Goal: Transaction & Acquisition: Subscribe to service/newsletter

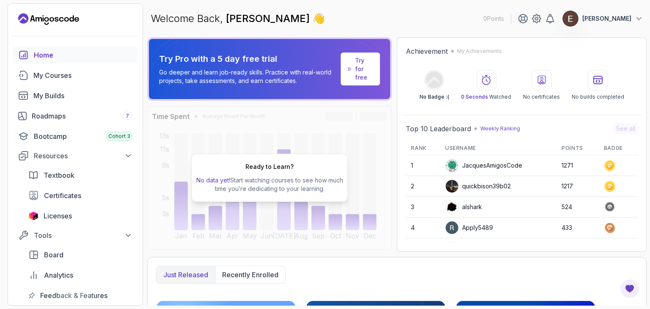
click at [232, 61] on p "Try Pro with a 5 day free trial" at bounding box center [248, 59] width 178 height 12
click at [216, 68] on p "Go deeper and learn job-ready skills. Practice with real-world projects, take a…" at bounding box center [248, 76] width 178 height 17
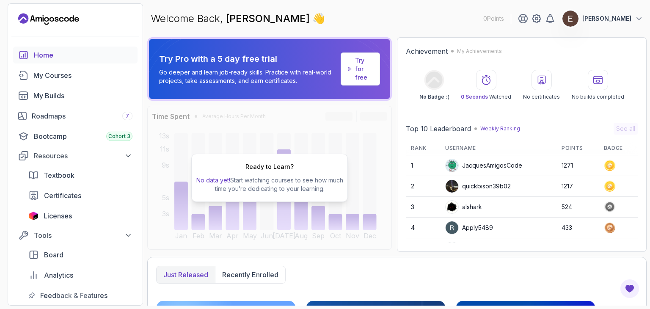
click at [220, 61] on p "Try Pro with a 5 day free trial" at bounding box center [248, 59] width 178 height 12
click at [213, 74] on p "Go deeper and learn job-ready skills. Practice with real-world projects, take a…" at bounding box center [248, 76] width 178 height 17
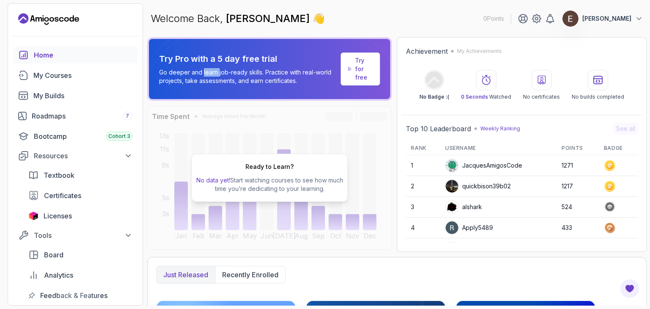
click at [213, 74] on p "Go deeper and learn job-ready skills. Practice with real-world projects, take a…" at bounding box center [248, 76] width 178 height 17
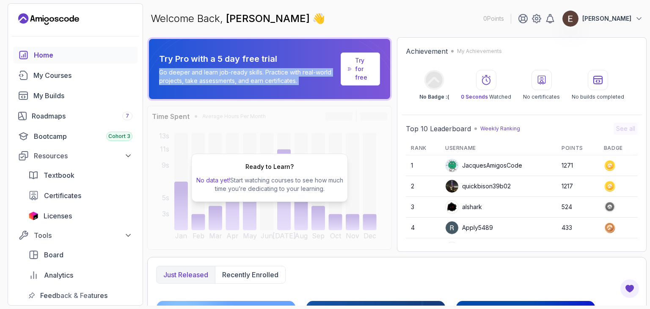
click at [213, 74] on p "Go deeper and learn job-ready skills. Practice with real-world projects, take a…" at bounding box center [248, 76] width 178 height 17
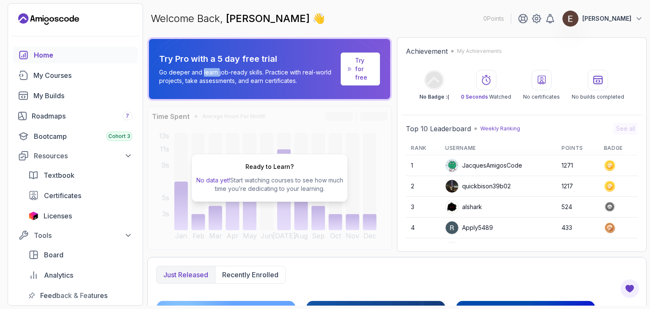
click at [213, 74] on p "Go deeper and learn job-ready skills. Practice with real-world projects, take a…" at bounding box center [248, 76] width 178 height 17
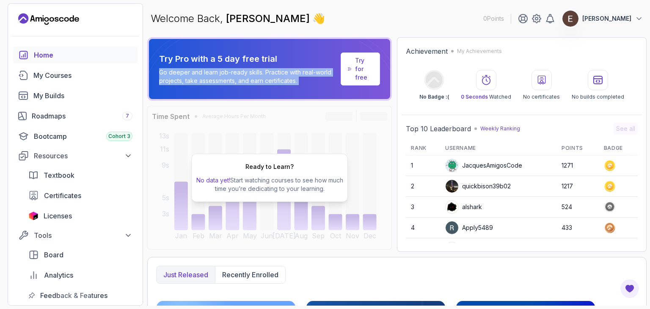
click at [213, 74] on p "Go deeper and learn job-ready skills. Practice with real-world projects, take a…" at bounding box center [248, 76] width 178 height 17
click at [367, 75] on p "Try for free" at bounding box center [364, 68] width 18 height 25
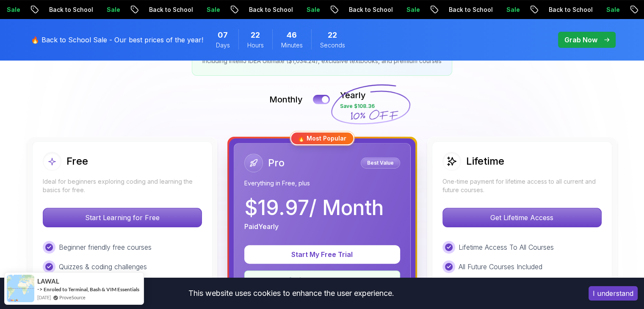
scroll to position [296, 0]
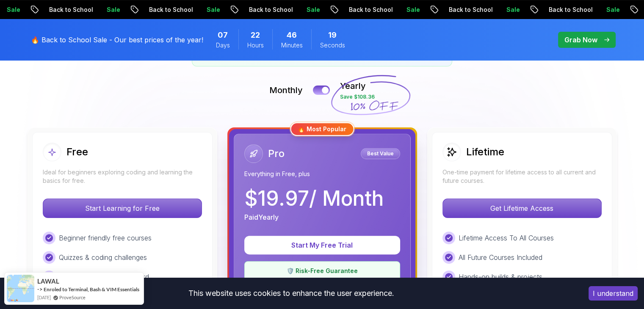
scroll to position [169, 0]
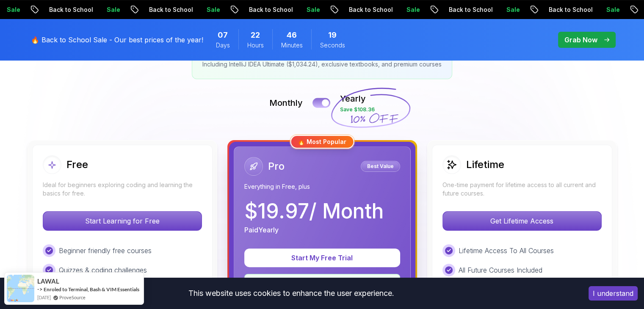
click at [323, 100] on button at bounding box center [321, 103] width 18 height 10
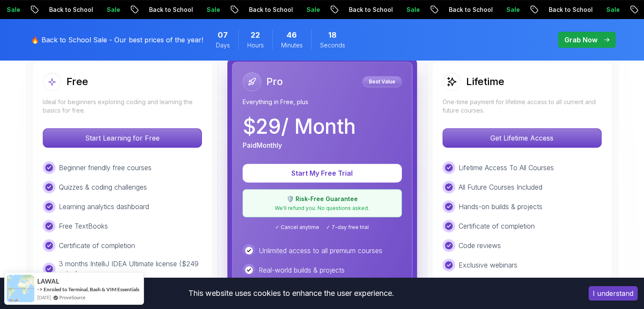
scroll to position [254, 0]
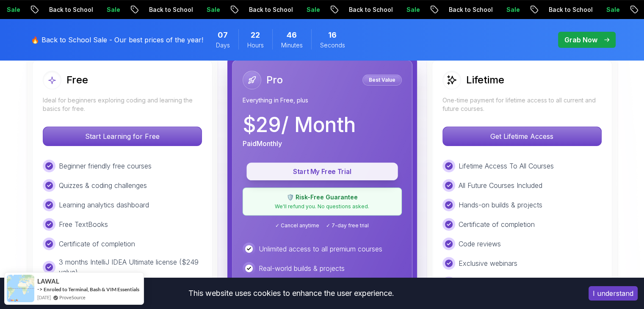
click at [317, 171] on p "Start My Free Trial" at bounding box center [322, 172] width 132 height 10
